Goal: Transaction & Acquisition: Purchase product/service

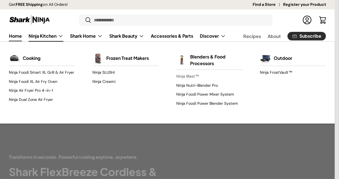
click at [189, 75] on link "Ninja Blast™" at bounding box center [209, 76] width 66 height 9
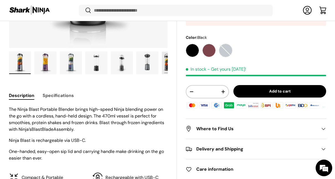
scroll to position [168, 0]
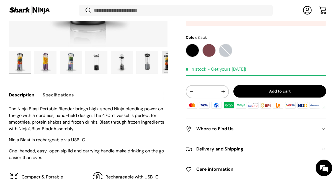
click at [252, 90] on button "Add to cart" at bounding box center [279, 91] width 93 height 12
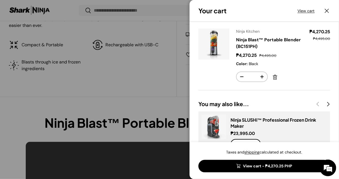
scroll to position [19, 0]
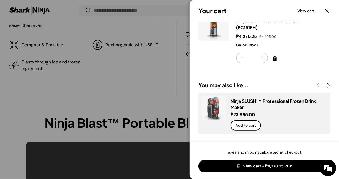
click at [235, 168] on link "View cart - ₱4,270.25 PHP" at bounding box center [265, 166] width 132 height 12
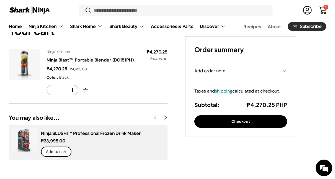
scroll to position [35, 0]
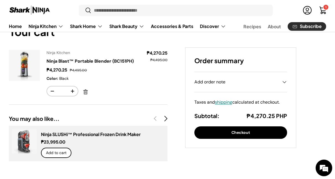
click at [165, 119] on button "Next" at bounding box center [165, 119] width 10 height 10
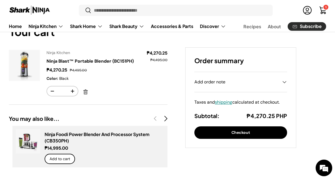
scroll to position [0, 168]
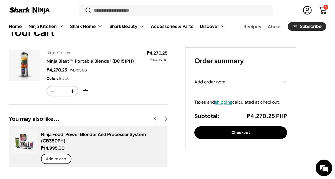
click at [165, 119] on button "Next" at bounding box center [165, 119] width 10 height 10
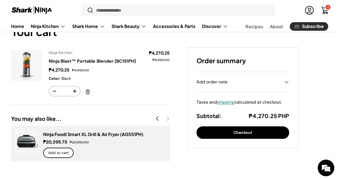
scroll to position [0, 0]
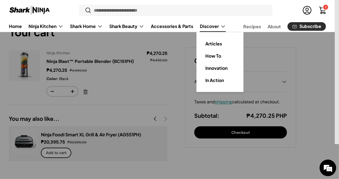
click at [243, 29] on li "Recipes" at bounding box center [252, 26] width 24 height 11
click at [248, 29] on link "Recipes" at bounding box center [252, 26] width 18 height 11
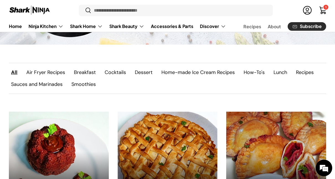
scroll to position [189, 0]
click at [93, 85] on link "Smoothies" at bounding box center [83, 84] width 33 height 12
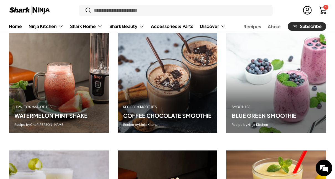
scroll to position [268, 0]
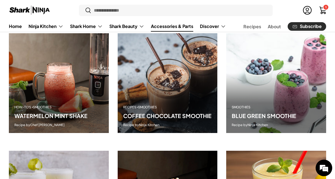
click at [184, 27] on link "Accessories & Parts" at bounding box center [172, 26] width 42 height 11
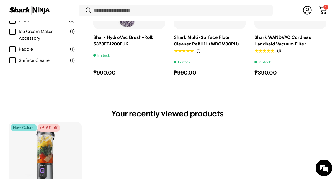
scroll to position [930, 0]
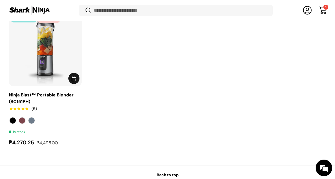
click at [0, 0] on img "Ninja Blast™ Portable Blender (BC151PH)" at bounding box center [0, 0] width 0 height 0
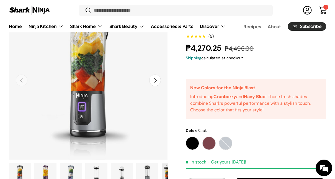
scroll to position [56, 0]
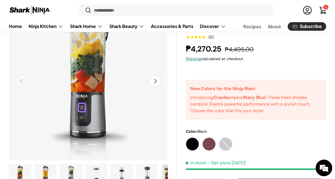
click at [159, 85] on button "Next" at bounding box center [155, 81] width 12 height 12
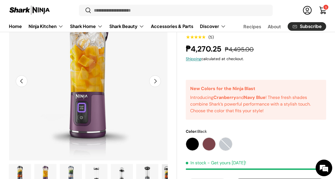
click at [159, 85] on button "Next" at bounding box center [155, 81] width 12 height 12
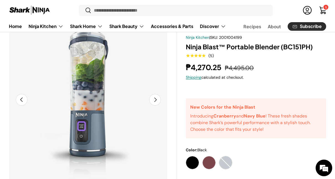
scroll to position [37, 0]
click at [154, 101] on button "Next" at bounding box center [155, 100] width 12 height 12
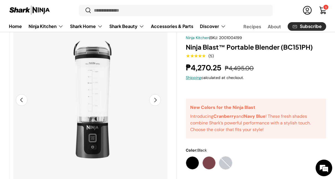
scroll to position [0, 486]
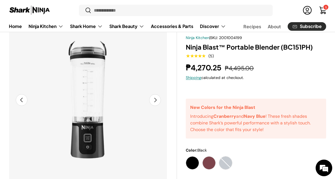
click at [156, 99] on button "Next" at bounding box center [155, 100] width 12 height 12
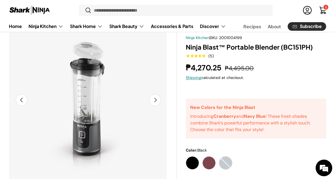
click at [156, 99] on button "Next" at bounding box center [155, 100] width 12 height 12
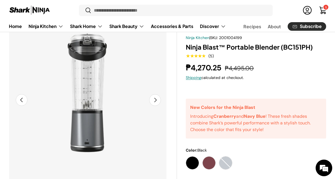
scroll to position [0, 0]
click at [156, 99] on button "Next" at bounding box center [155, 100] width 12 height 12
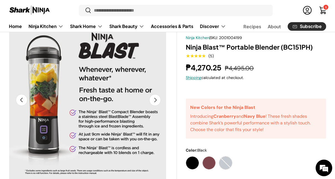
scroll to position [0, 153]
click at [155, 99] on button "Next" at bounding box center [155, 100] width 12 height 12
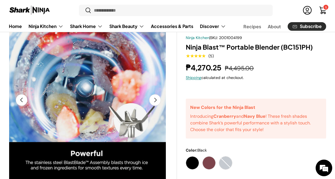
click at [155, 99] on button "Next" at bounding box center [155, 100] width 12 height 12
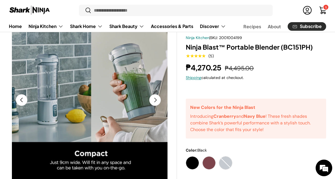
scroll to position [0, 1297]
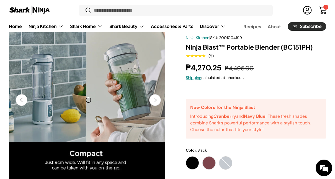
drag, startPoint x: 155, startPoint y: 99, endPoint x: 198, endPoint y: 103, distance: 42.8
click at [198, 20] on div "Image 9 is now available in gallery view Previous Next Loading... Load image 1 …" at bounding box center [167, 20] width 317 height 0
click at [155, 101] on button "Next" at bounding box center [155, 100] width 12 height 12
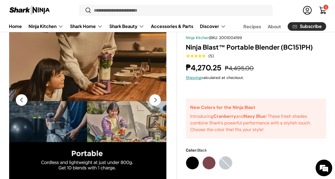
scroll to position [0, 1459]
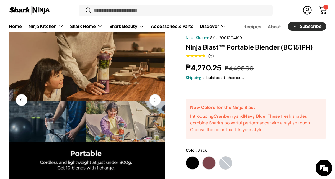
click at [155, 100] on button "Next" at bounding box center [155, 100] width 12 height 12
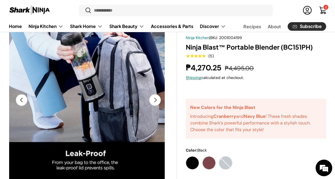
click at [155, 100] on button "Next" at bounding box center [155, 100] width 12 height 12
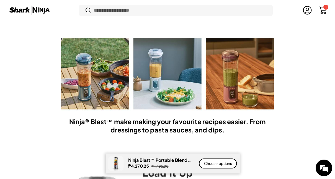
scroll to position [1478, 0]
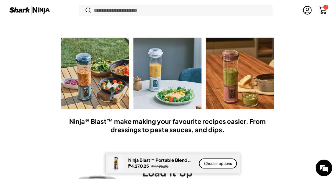
click at [67, 5] on div at bounding box center [44, 10] width 70 height 11
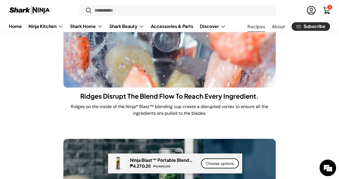
scroll to position [0, 1783]
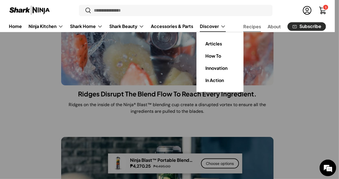
click at [248, 23] on link "Recipes" at bounding box center [252, 26] width 18 height 11
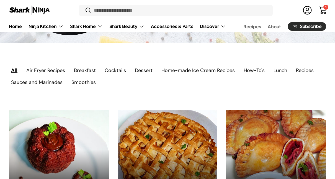
scroll to position [194, 0]
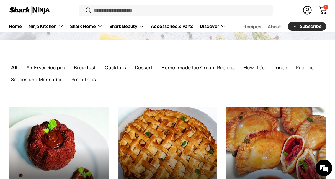
click at [78, 78] on link "Smoothies" at bounding box center [83, 80] width 33 height 12
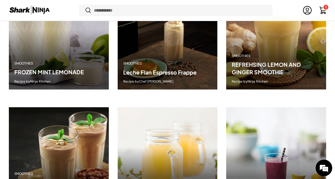
scroll to position [428, 0]
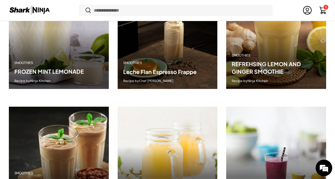
click at [186, 68] on link "Leche Flan Espresso Frappe" at bounding box center [159, 71] width 73 height 7
